Goal: Register for event/course

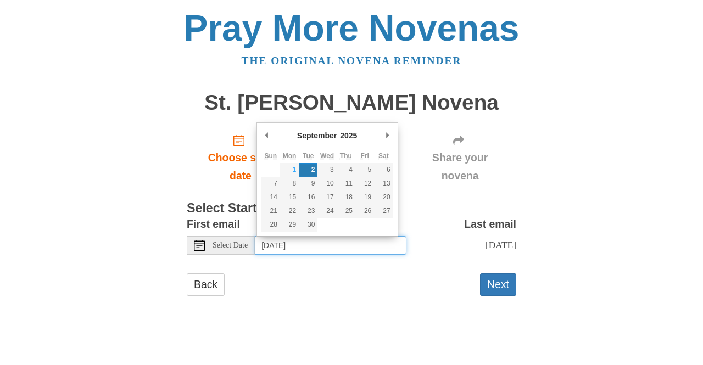
click at [282, 244] on input "Tuesday, September 2nd" at bounding box center [330, 245] width 151 height 19
type input "Monday, September 1st"
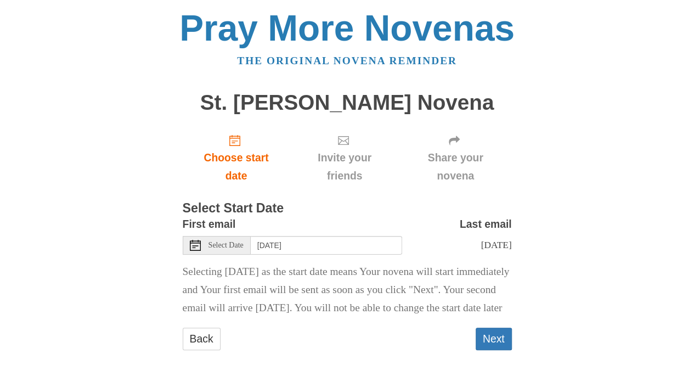
scroll to position [46, 0]
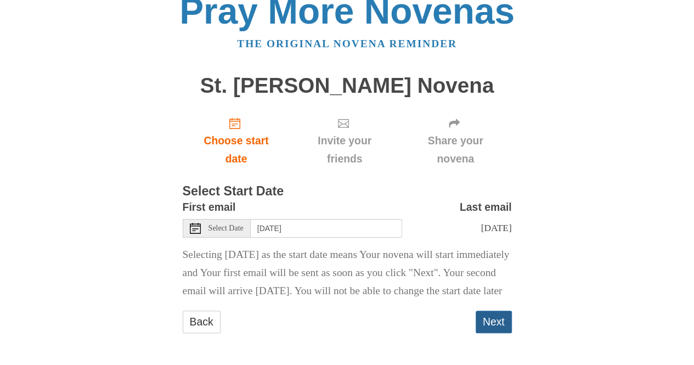
click at [494, 324] on button "Next" at bounding box center [494, 322] width 36 height 23
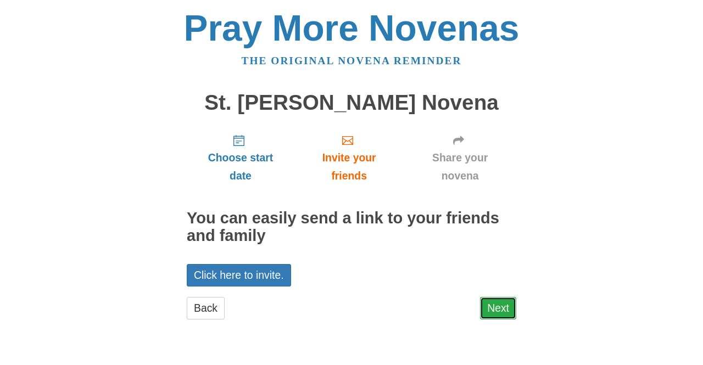
click at [497, 308] on link "Next" at bounding box center [498, 308] width 36 height 23
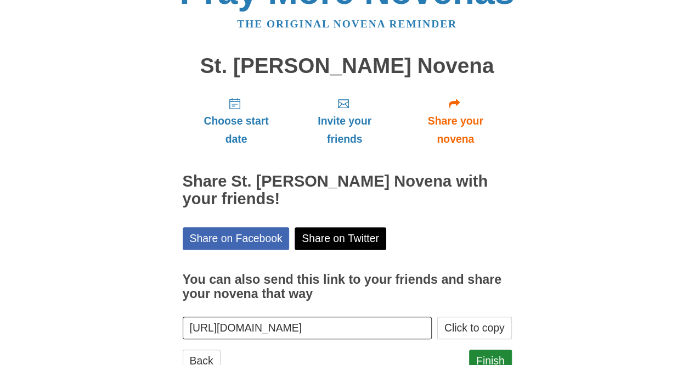
scroll to position [75, 0]
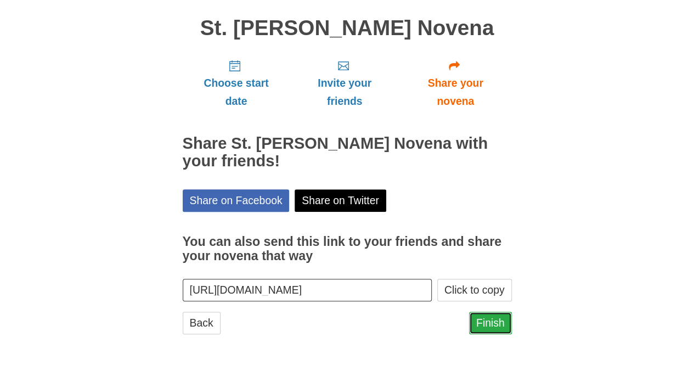
click at [480, 330] on link "Finish" at bounding box center [490, 323] width 43 height 23
